Goal: Check status: Check status

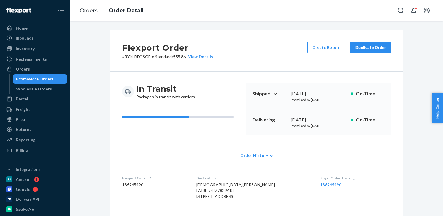
scroll to position [332, 0]
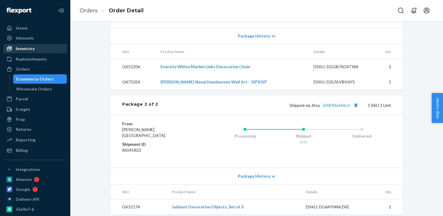
click at [26, 48] on div "Inventory" at bounding box center [25, 49] width 19 height 6
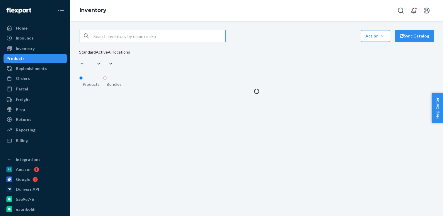
click at [111, 37] on input "text" at bounding box center [160, 36] width 132 height 12
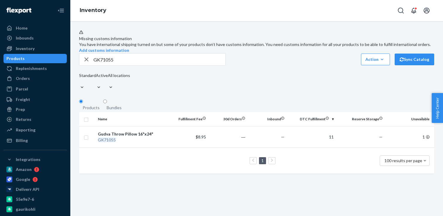
click at [108, 65] on input "GK71055" at bounding box center [160, 60] width 132 height 12
paste input "6"
click at [122, 65] on input "GK71056" at bounding box center [160, 60] width 132 height 12
click at [122, 65] on input "GK71057" at bounding box center [160, 60] width 132 height 12
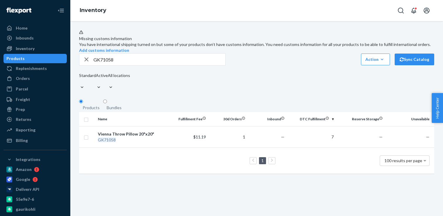
click at [102, 65] on input "GK71058" at bounding box center [160, 60] width 132 height 12
paste input "9"
click at [110, 65] on input "GK71059" at bounding box center [160, 60] width 132 height 12
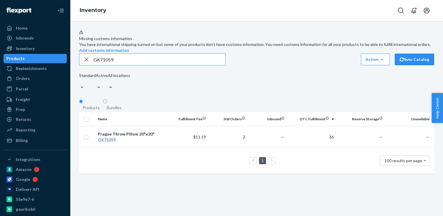
paste input "60"
type input "GK71060"
